Goal: Find contact information: Find contact information

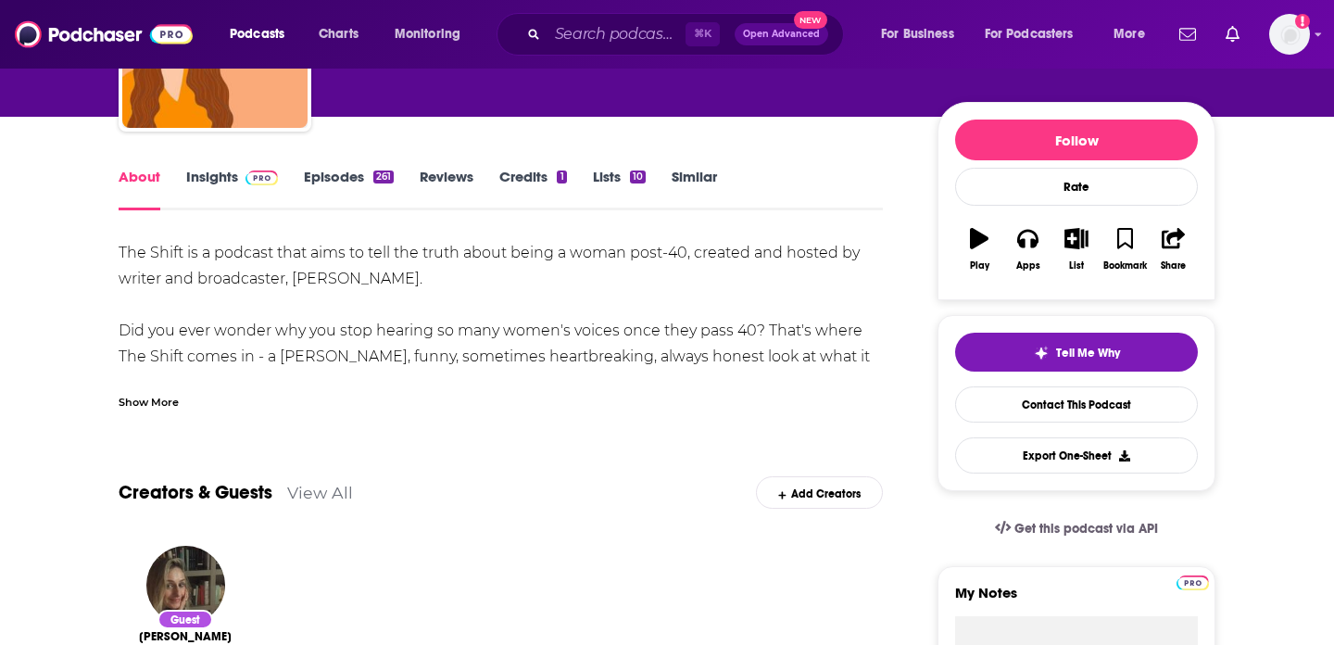
scroll to position [229, 0]
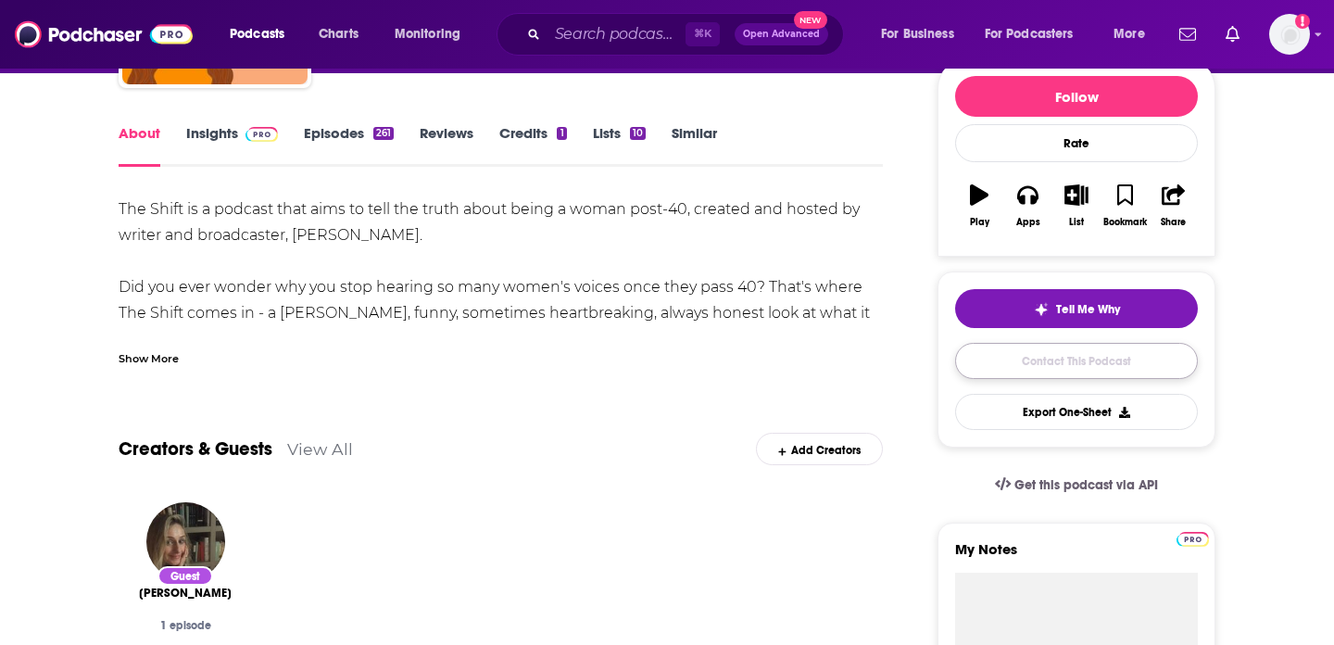
click at [1049, 358] on link "Contact This Podcast" at bounding box center [1076, 361] width 243 height 36
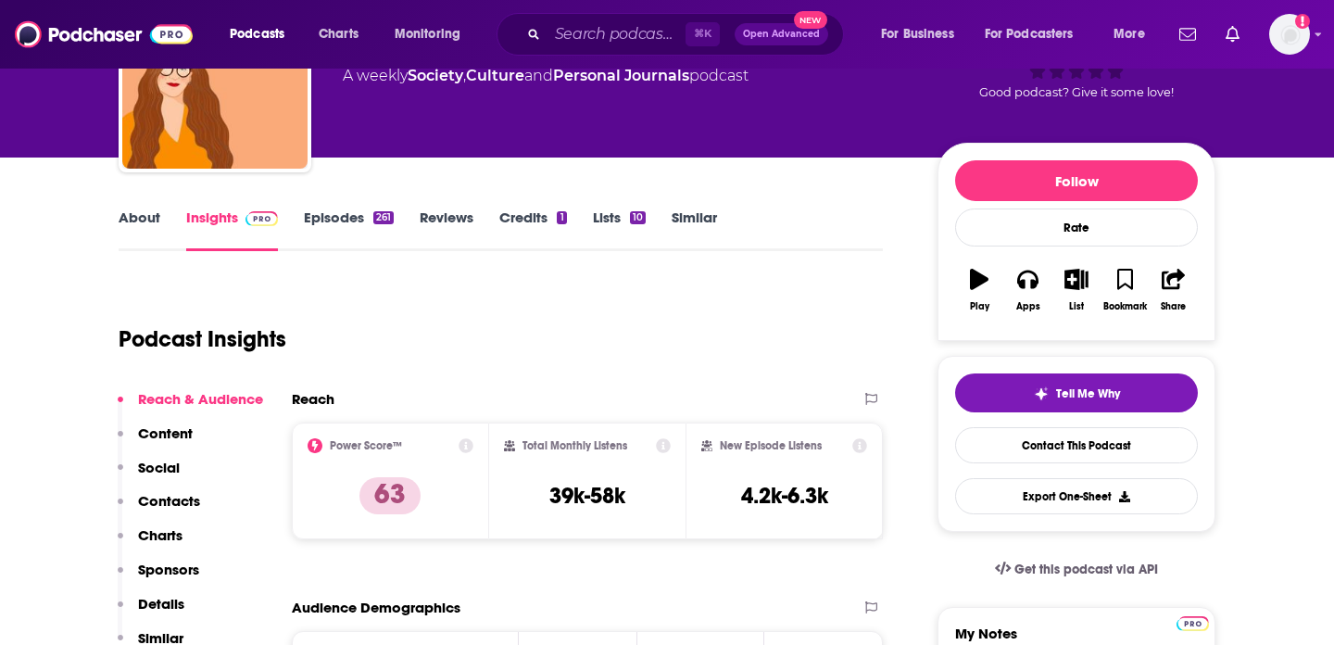
scroll to position [117, 0]
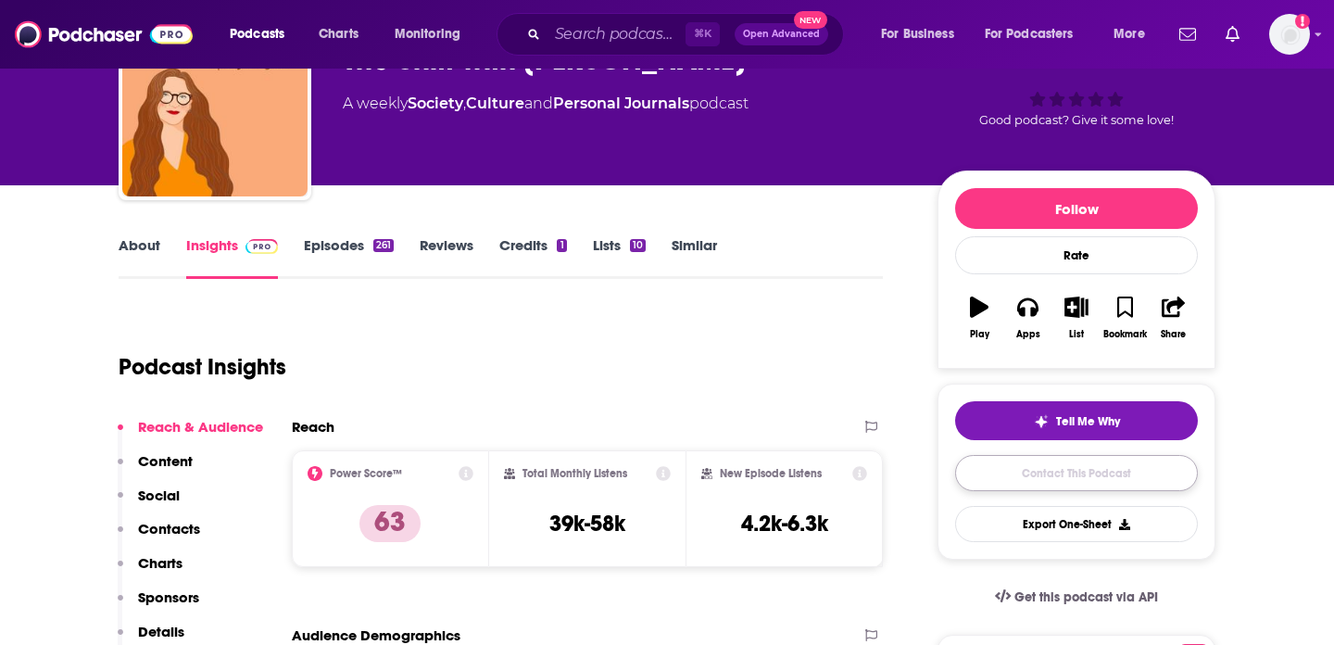
click at [1054, 488] on link "Contact This Podcast" at bounding box center [1076, 473] width 243 height 36
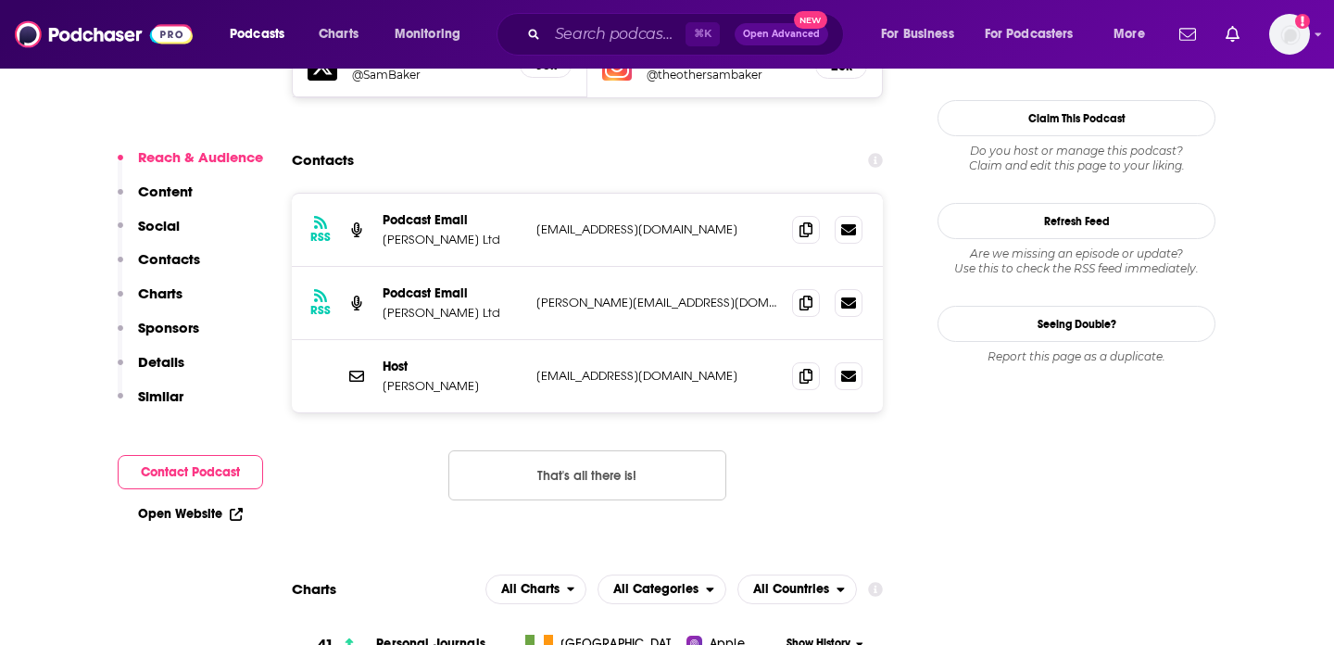
scroll to position [1734, 0]
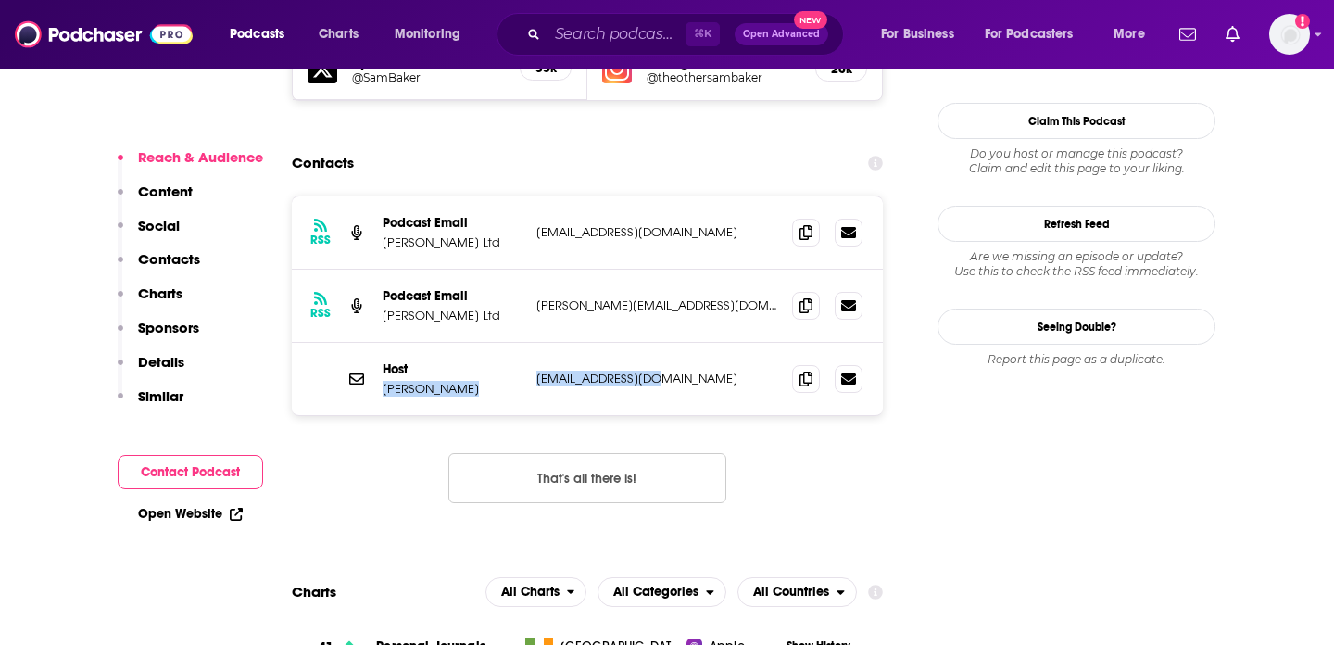
drag, startPoint x: 685, startPoint y: 305, endPoint x: 521, endPoint y: 300, distance: 164.1
click at [0, 0] on div "Host [PERSON_NAME] [EMAIL_ADDRESS][DOMAIN_NAME] [EMAIL_ADDRESS][DOMAIN_NAME]" at bounding box center [0, 0] width 0 height 0
click at [521, 361] on p "Host" at bounding box center [452, 369] width 139 height 16
drag, startPoint x: 637, startPoint y: 301, endPoint x: 549, endPoint y: 309, distance: 88.3
click at [549, 371] on p "[EMAIL_ADDRESS][DOMAIN_NAME]" at bounding box center [656, 379] width 241 height 16
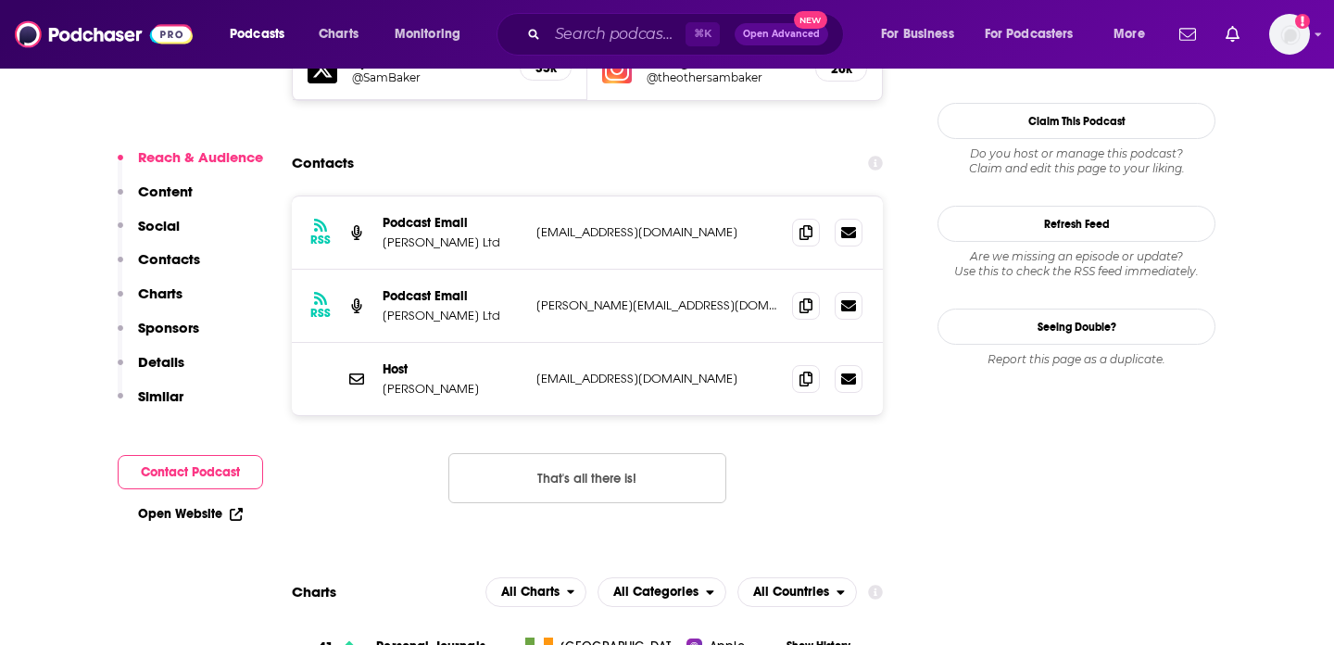
click at [639, 371] on p "[EMAIL_ADDRESS][DOMAIN_NAME]" at bounding box center [656, 379] width 241 height 16
drag, startPoint x: 666, startPoint y: 311, endPoint x: 535, endPoint y: 310, distance: 131.6
click at [535, 343] on div "Host [PERSON_NAME] [EMAIL_ADDRESS][DOMAIN_NAME] [EMAIL_ADDRESS][DOMAIN_NAME]" at bounding box center [587, 379] width 591 height 72
copy p "[EMAIL_ADDRESS][DOMAIN_NAME]"
